Goal: Communication & Community: Answer question/provide support

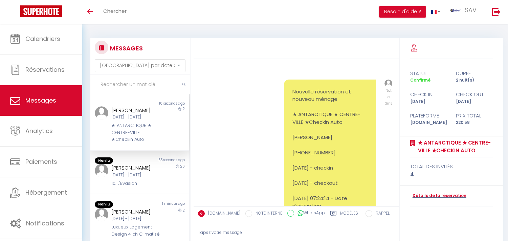
select select "message"
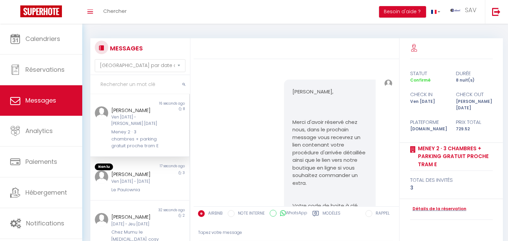
scroll to position [1760, 0]
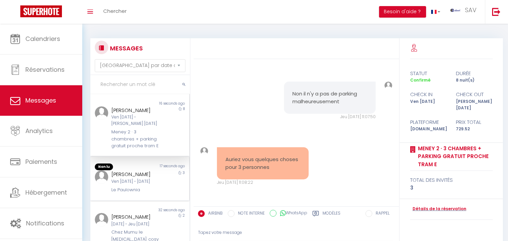
click at [142, 170] on div "17 seconds ago" at bounding box center [164, 166] width 49 height 7
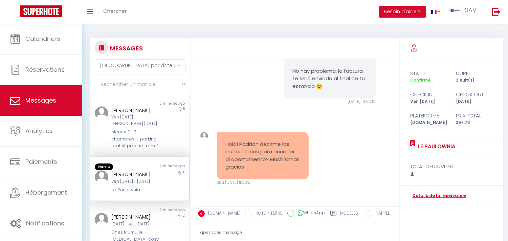
copy div "Hola! Podrían decirme las instrucciones para acceder al apartamento? Muchísimas…"
drag, startPoint x: 281, startPoint y: 167, endPoint x: 167, endPoint y: 93, distance: 136.1
click at [206, 132] on div "Hola! Podrían decirme las instrucciones para acceder al apartamento? Muchísimas…" at bounding box center [296, 158] width 201 height 81
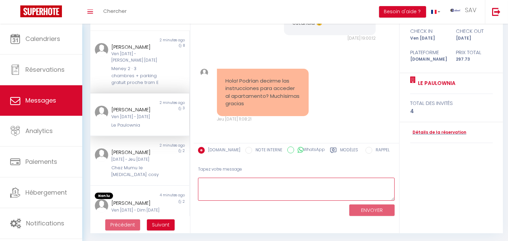
click at [215, 188] on textarea at bounding box center [296, 189] width 196 height 23
paste textarea "Esperamos que se encuentre bien. Recibirá instrucciones antes de su llegada. Gr…"
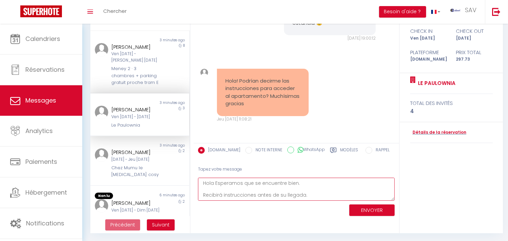
click at [214, 182] on textarea "Hola Esperamos que se encuentre bien. Recibirá instrucciones antes de su llegad…" at bounding box center [296, 189] width 196 height 23
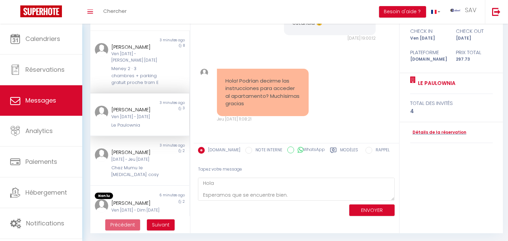
click at [126, 114] on div "Inmaculada Garcia cubero" at bounding box center [135, 109] width 49 height 8
copy div "Inmaculada"
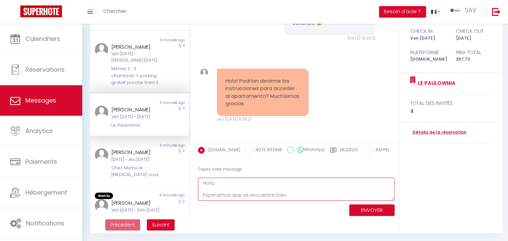
click at [237, 181] on textarea "Hola Esperamos que se encuentre bien. Recibirá instrucciones antes de su llegad…" at bounding box center [296, 189] width 196 height 23
paste textarea "Inmaculada"
click at [238, 181] on textarea "HolaInmaculada Esperamos que se encuentre bien. Recibirá instrucciones antes de…" at bounding box center [296, 189] width 196 height 23
paste textarea "Inmaculada"
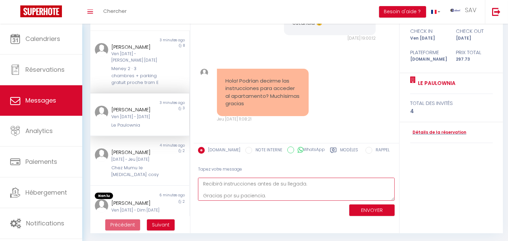
scroll to position [24, 0]
click at [270, 195] on textarea "Hola Inmaculada, Esperamos que se encuentre bien. Recibirá instrucciones antes …" at bounding box center [296, 189] width 196 height 23
type textarea "Hola Inmaculada, Esperamos que se encuentre bien. Recibirá instrucciones antes …"
click at [365, 202] on div "ENVOYER" at bounding box center [296, 209] width 196 height 18
click at [363, 207] on button "ENVOYER" at bounding box center [371, 210] width 45 height 12
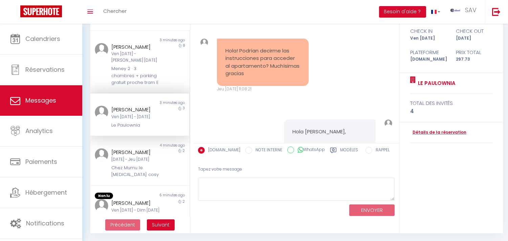
scroll to position [1275, 0]
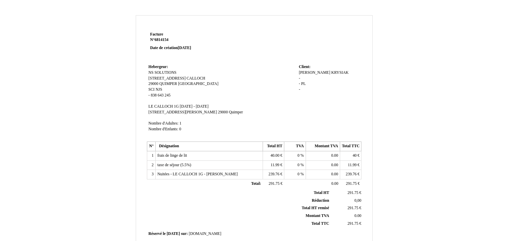
scroll to position [167, 0]
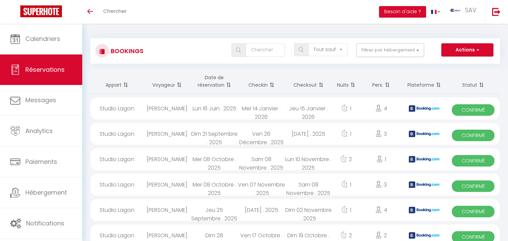
select select "not_cancelled"
click at [370, 49] on button "Filtrer par hébergement" at bounding box center [390, 50] width 68 height 14
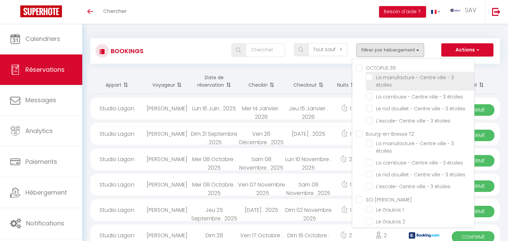
scroll to position [12483, 0]
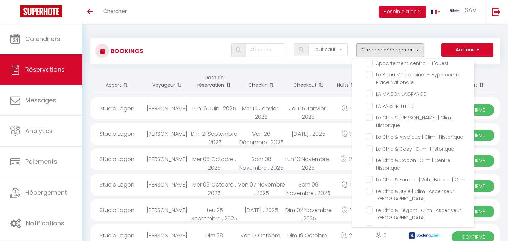
checkbox input "false"
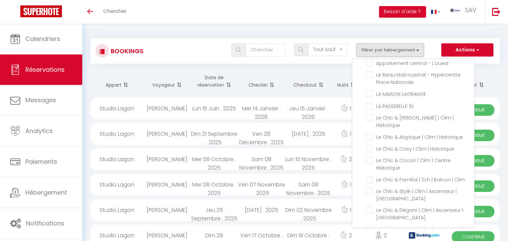
checkbox input "false"
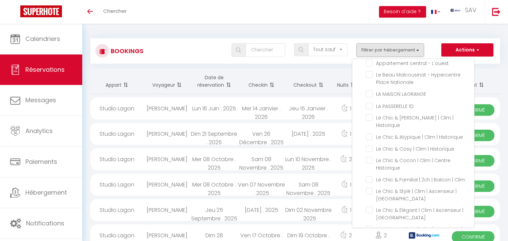
checkbox input "false"
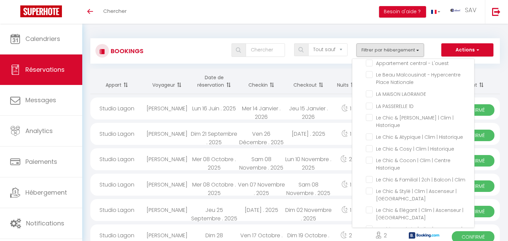
checkbox input "false"
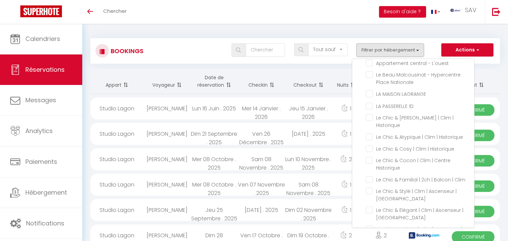
checkbox input "false"
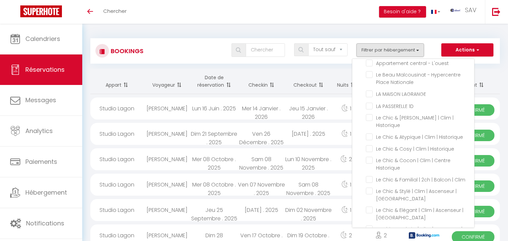
checkbox input "false"
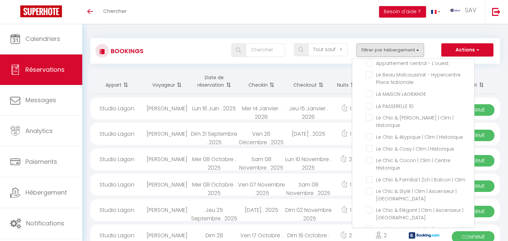
checkbox input "false"
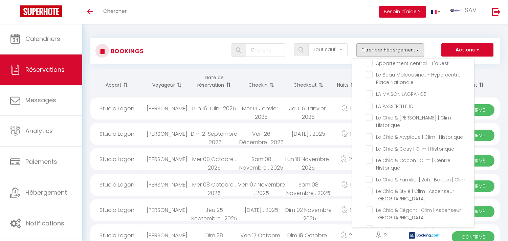
checkbox input "false"
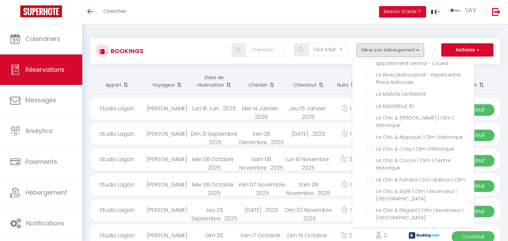
checkbox input "false"
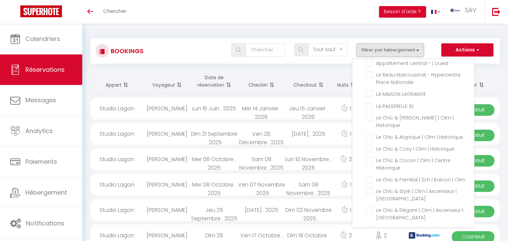
checkbox input "false"
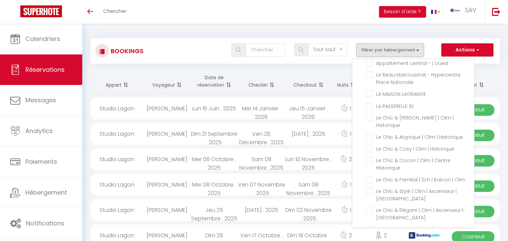
checkbox input "false"
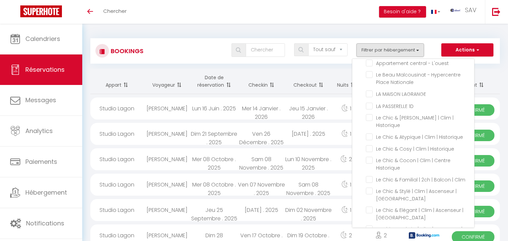
checkbox input "false"
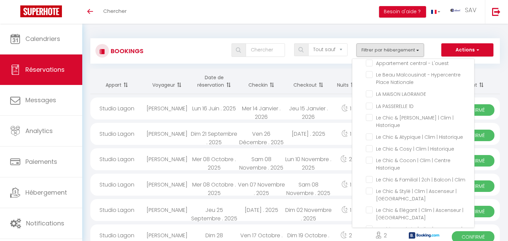
checkbox input "false"
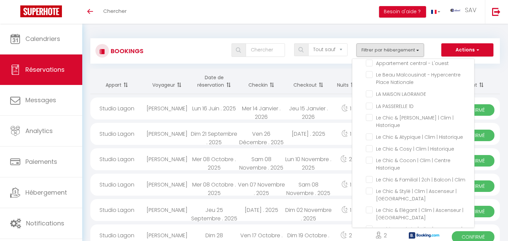
checkbox input "false"
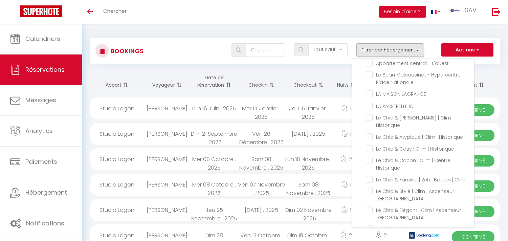
checkbox input "false"
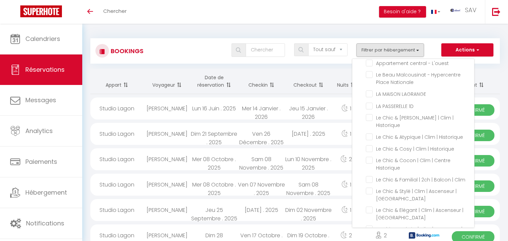
checkbox input "false"
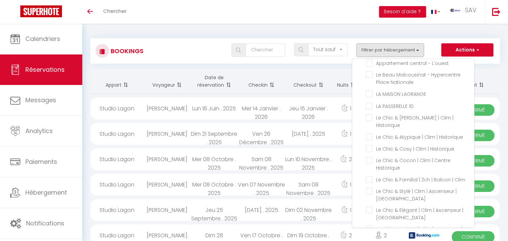
checkbox input "false"
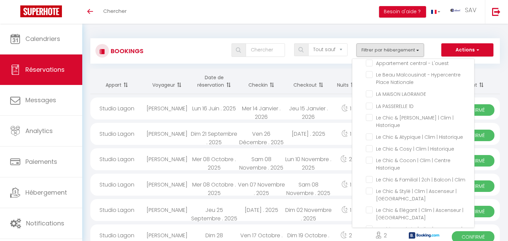
checkbox input "false"
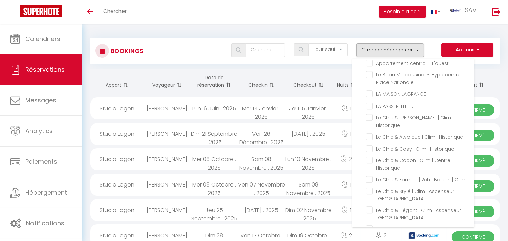
checkbox input "false"
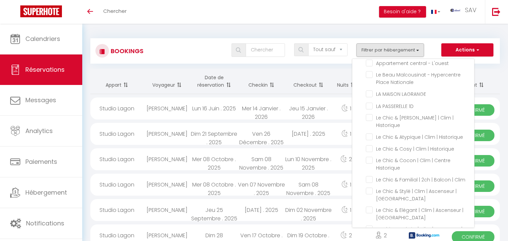
checkbox input "false"
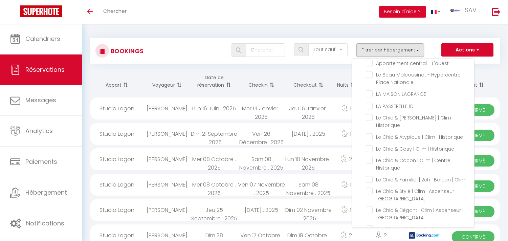
checkbox input "false"
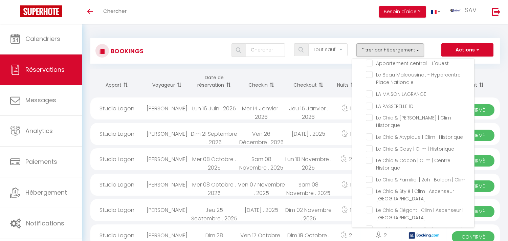
checkbox input "false"
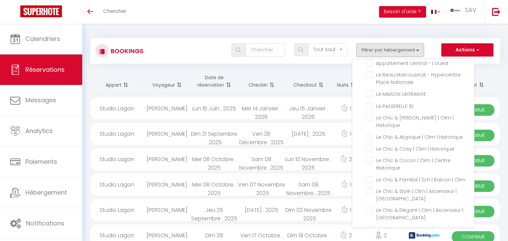
checkbox input "false"
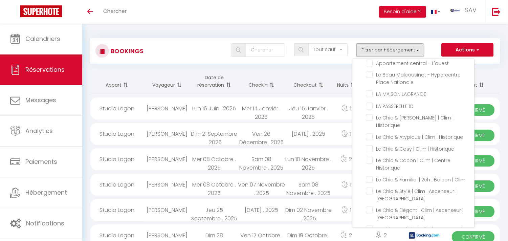
checkbox input "false"
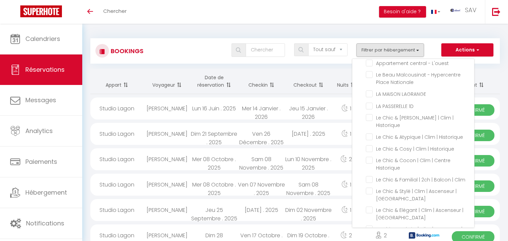
checkbox input "false"
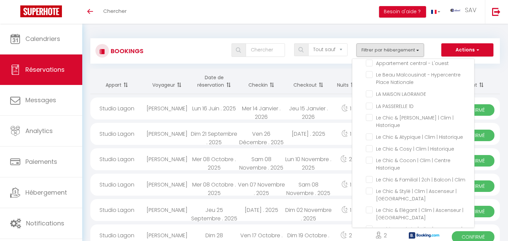
checkbox input "false"
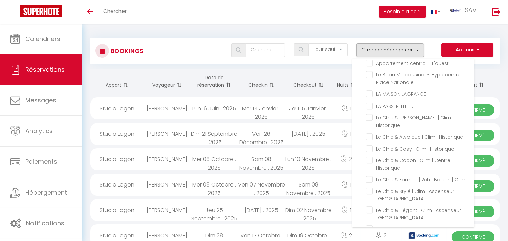
checkbox input "false"
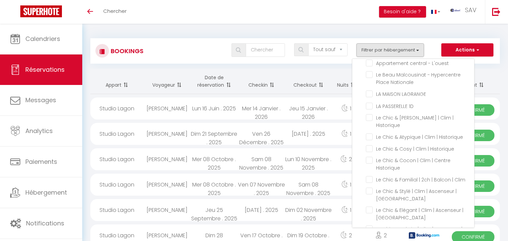
checkbox input "false"
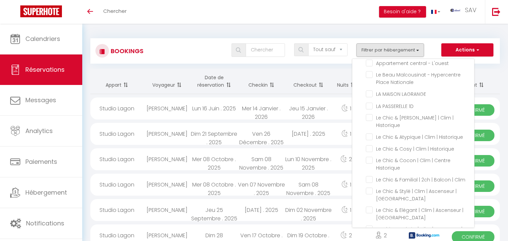
checkbox input "false"
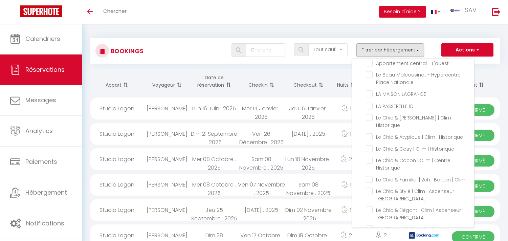
checkbox input "false"
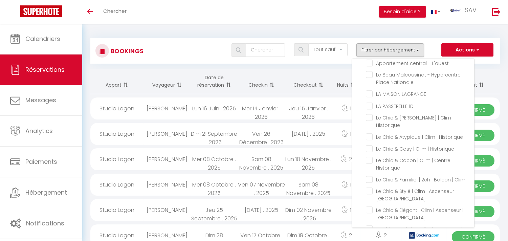
checkbox input "false"
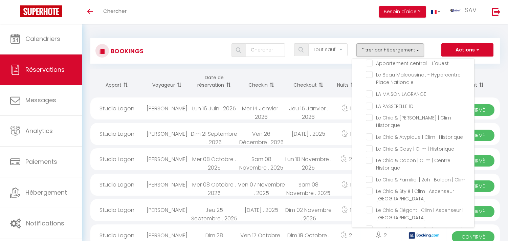
checkbox input "false"
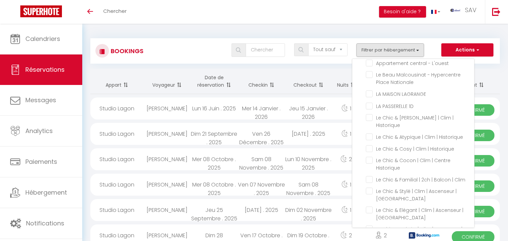
checkbox input "false"
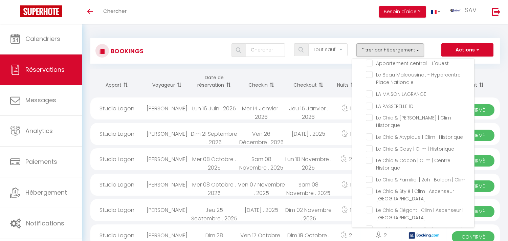
checkbox input "false"
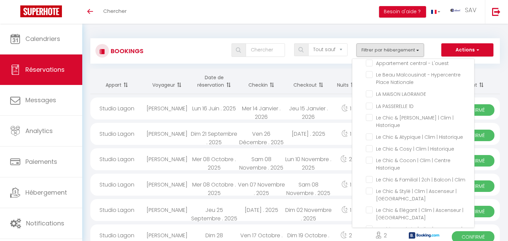
checkbox input "false"
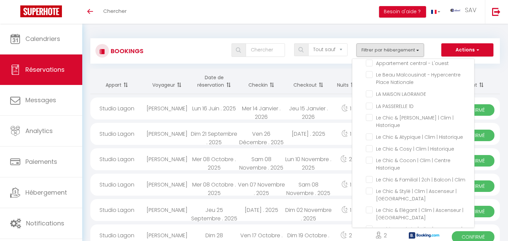
checkbox input "false"
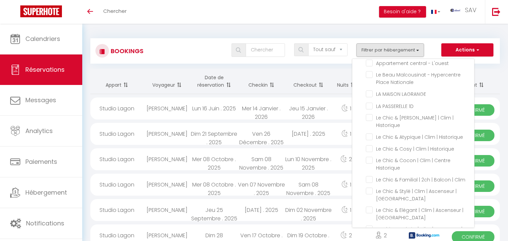
checkbox input "false"
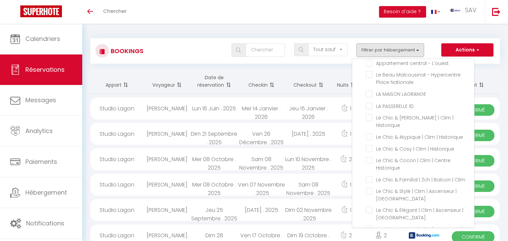
checkbox input "false"
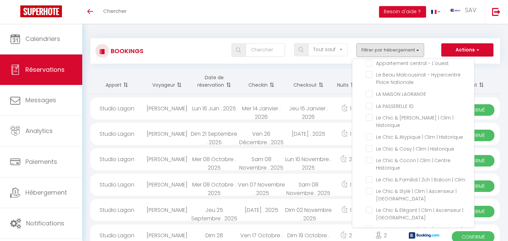
checkbox input "false"
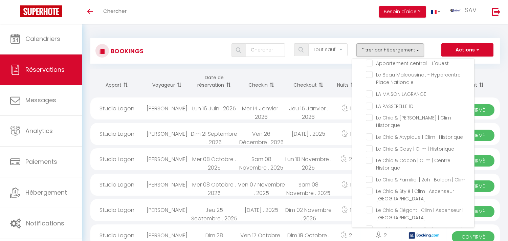
checkbox input "false"
click at [272, 51] on input "text" at bounding box center [264, 50] width 39 height 14
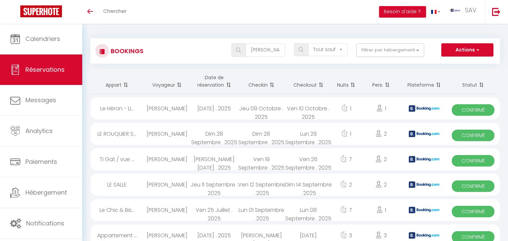
click at [267, 106] on div "Jeu 09 Octobre . 2025" at bounding box center [261, 108] width 47 height 22
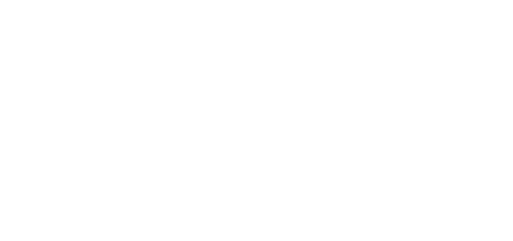
select select "message"
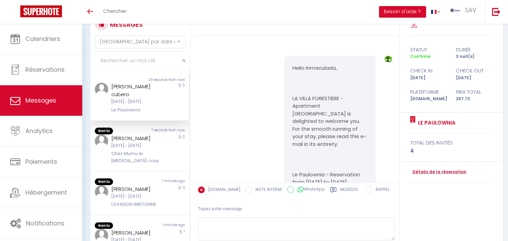
scroll to position [1275, 0]
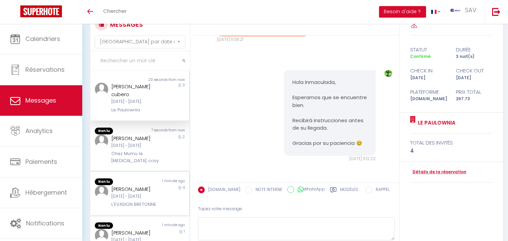
click at [154, 199] on div "[DATE] - [DATE]" at bounding box center [135, 196] width 49 height 6
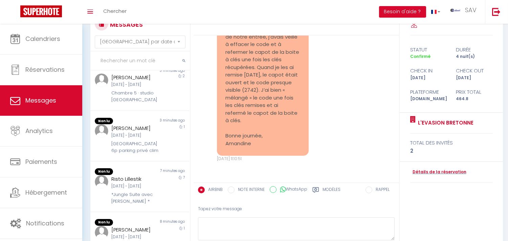
scroll to position [389, 0]
click at [151, 194] on div "*Jungle Suite avec [PERSON_NAME] *" at bounding box center [135, 198] width 49 height 14
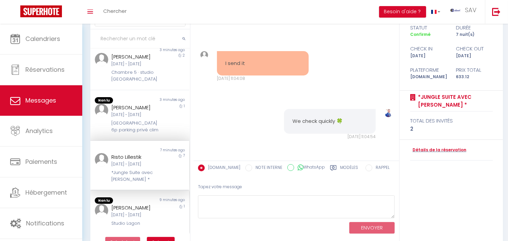
scroll to position [63, 0]
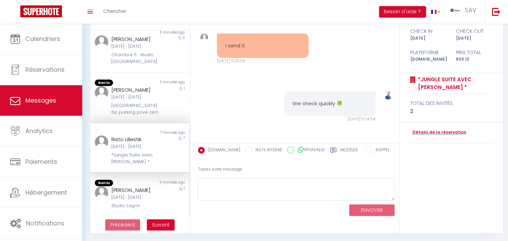
click at [151, 194] on div "Ven 26 Déc - Sam 27 Déc" at bounding box center [135, 197] width 49 height 6
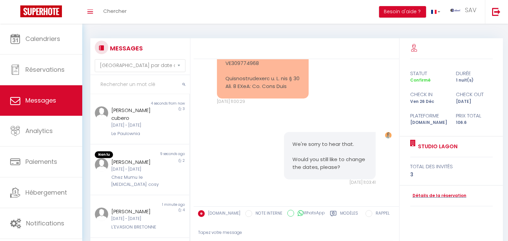
click at [151, 82] on input "text" at bounding box center [139, 84] width 99 height 19
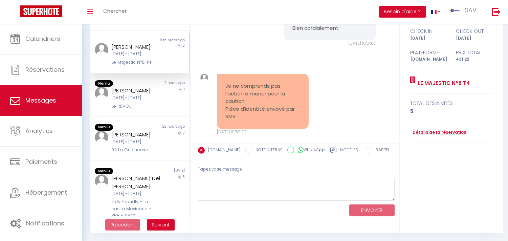
scroll to position [2930, 0]
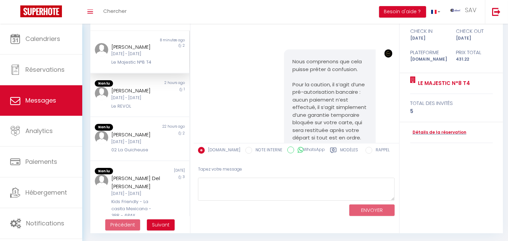
type input "xavier"
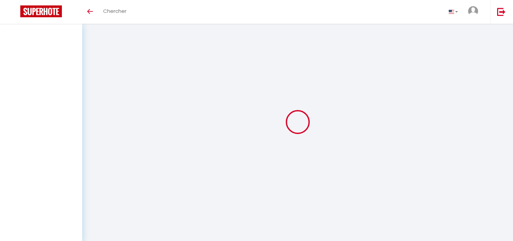
select select "message"
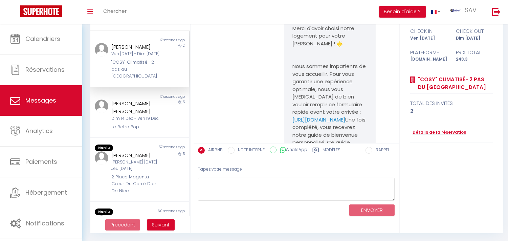
scroll to position [388, 0]
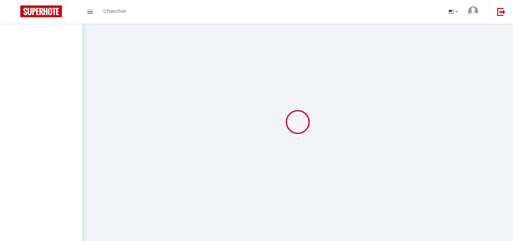
select select "message"
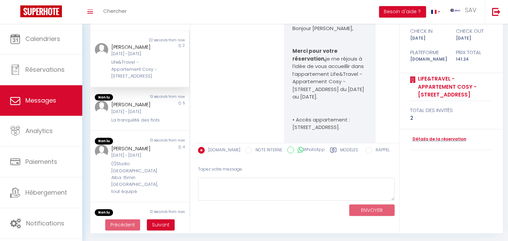
scroll to position [1999, 0]
